Goal: Transaction & Acquisition: Purchase product/service

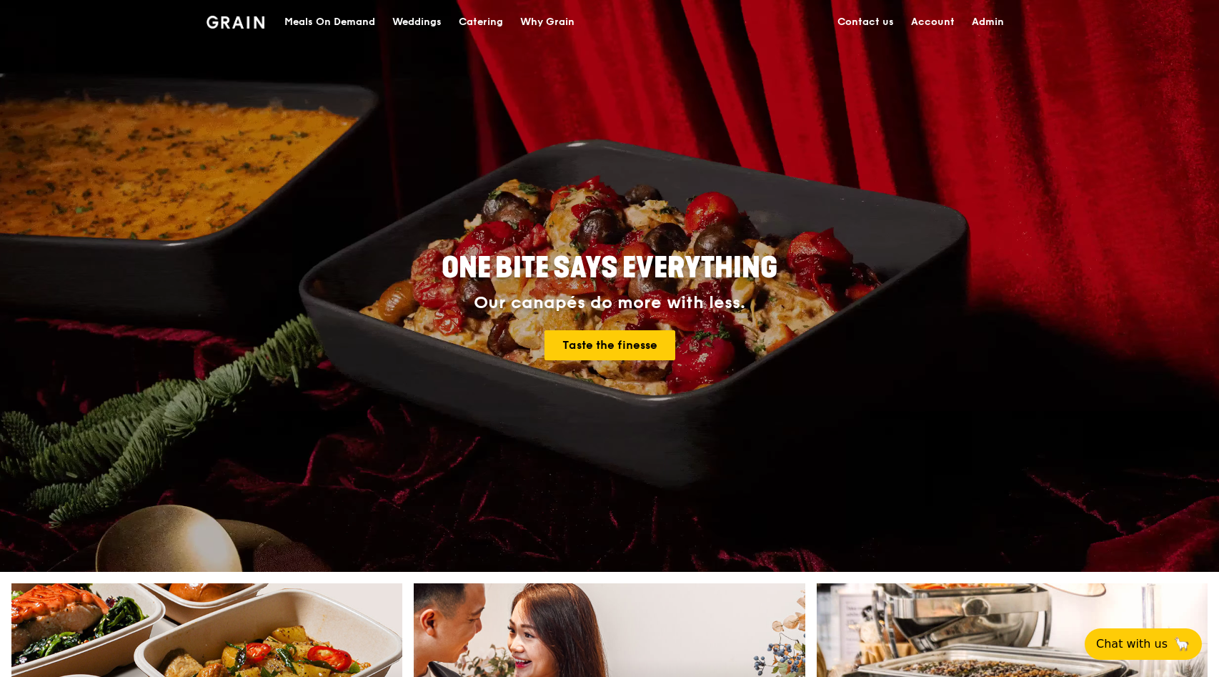
click at [325, 20] on div "Meals On Demand" at bounding box center [329, 22] width 91 height 43
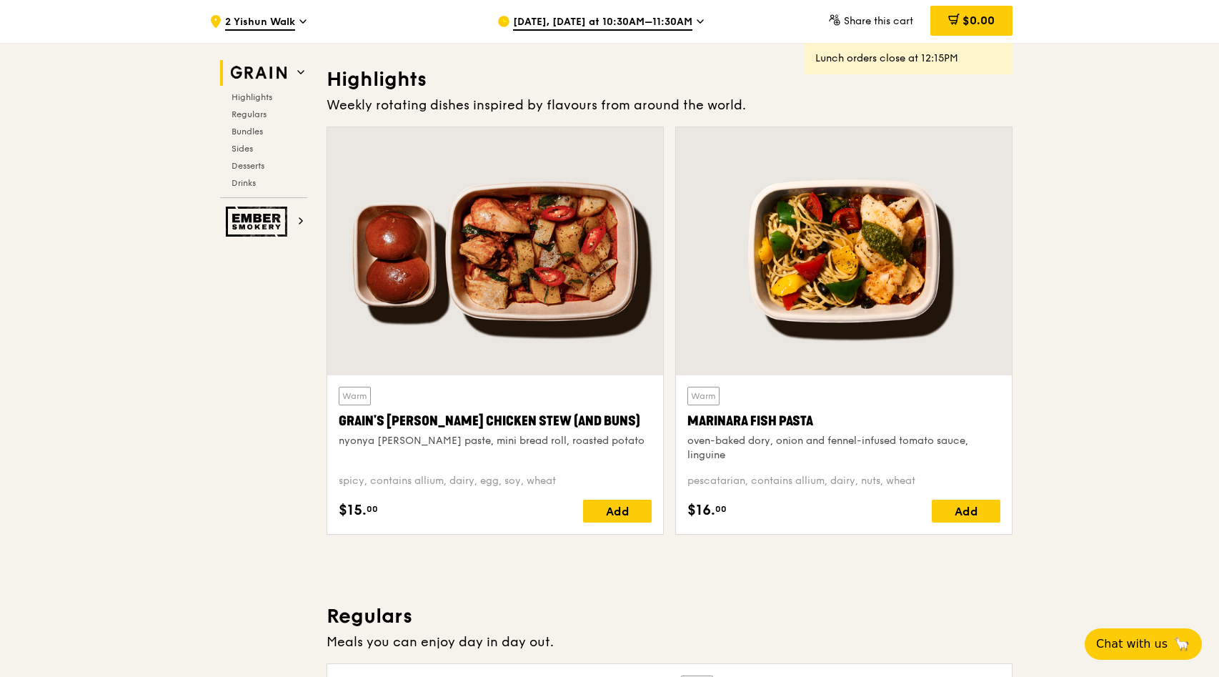
scroll to position [396, 0]
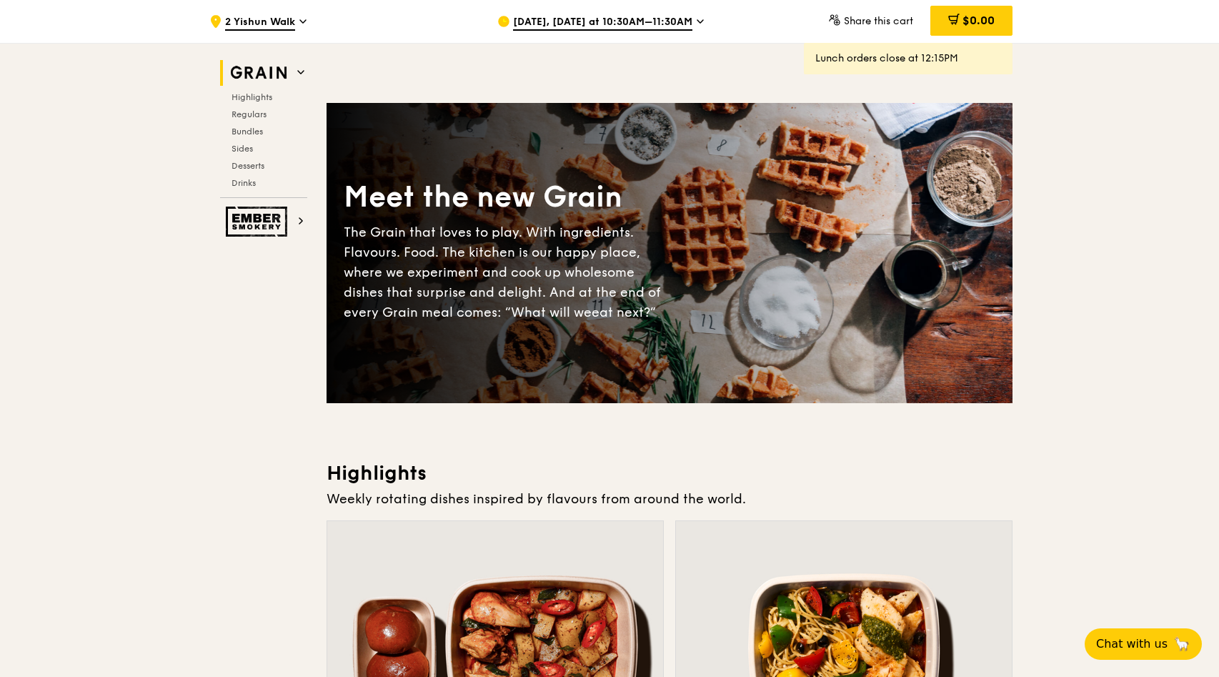
scroll to position [145, 0]
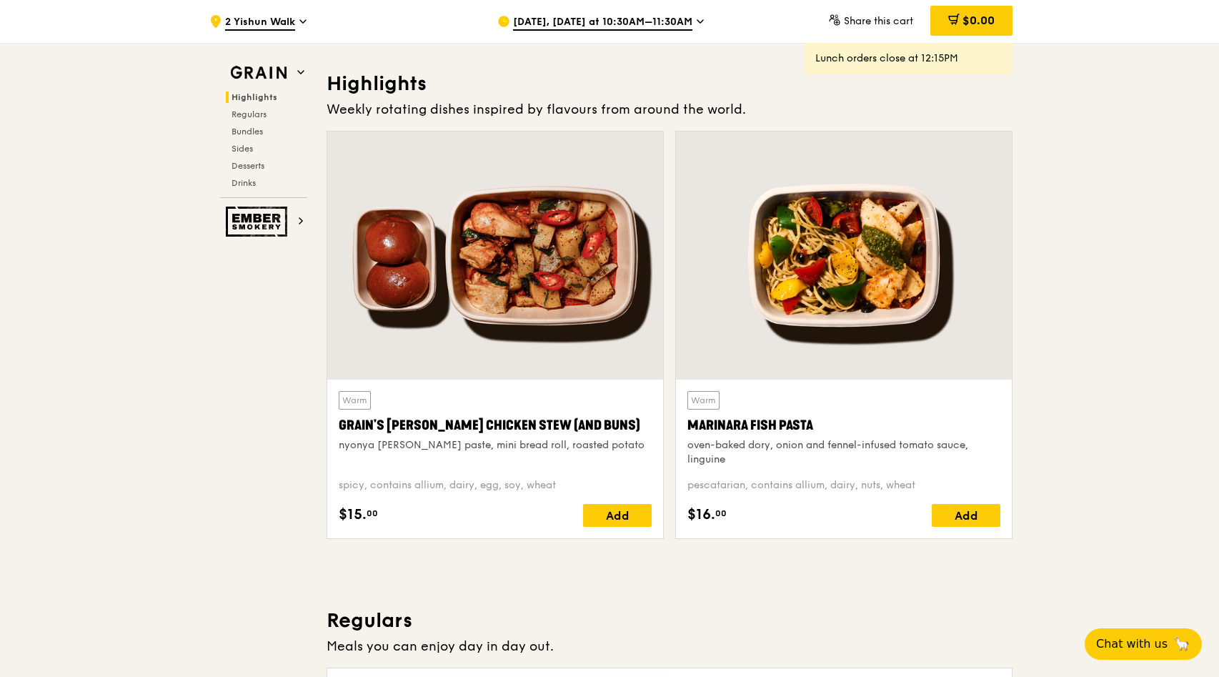
scroll to position [387, 0]
